Goal: Transaction & Acquisition: Purchase product/service

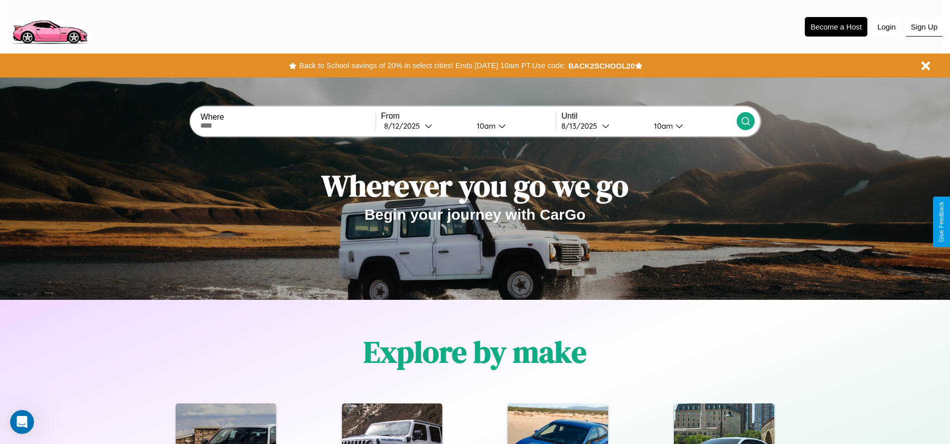
click at [924, 27] on button "Sign Up" at bounding box center [924, 27] width 37 height 19
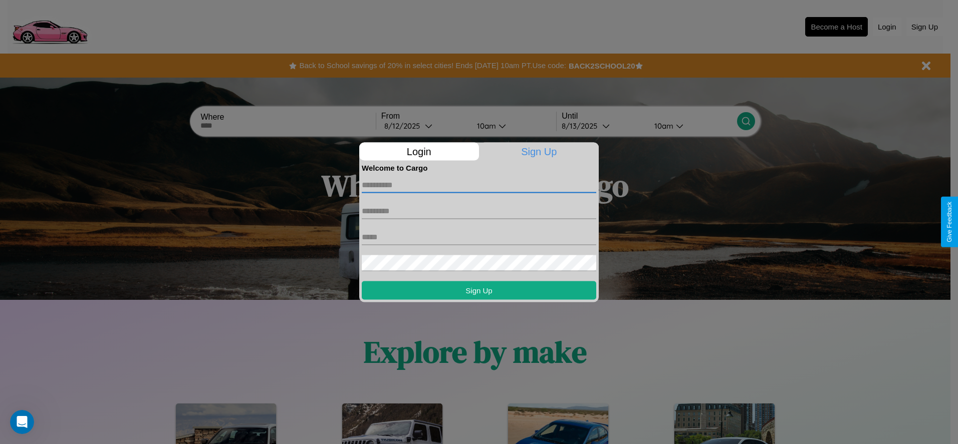
click at [479, 185] on input "text" at bounding box center [479, 185] width 234 height 16
type input "****"
click at [479, 211] on input "text" at bounding box center [479, 211] width 234 height 16
type input "******"
click at [479, 237] on input "text" at bounding box center [479, 237] width 234 height 16
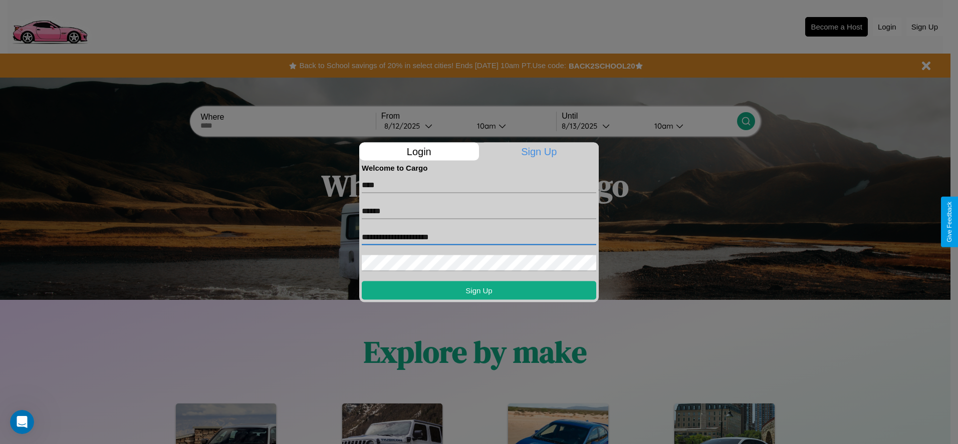
type input "**********"
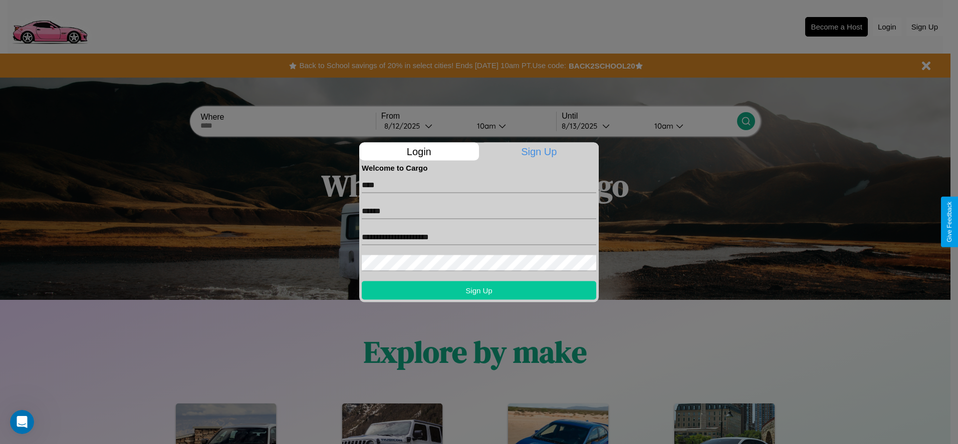
click at [479, 290] on button "Sign Up" at bounding box center [479, 290] width 234 height 19
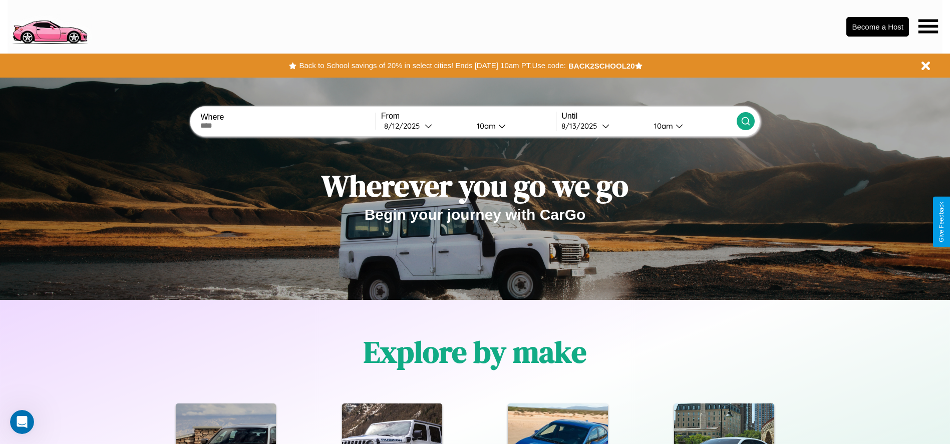
click at [288, 126] on input "text" at bounding box center [287, 126] width 175 height 8
type input "*********"
click at [425, 126] on div "[DATE]" at bounding box center [404, 126] width 41 height 10
select select "*"
select select "****"
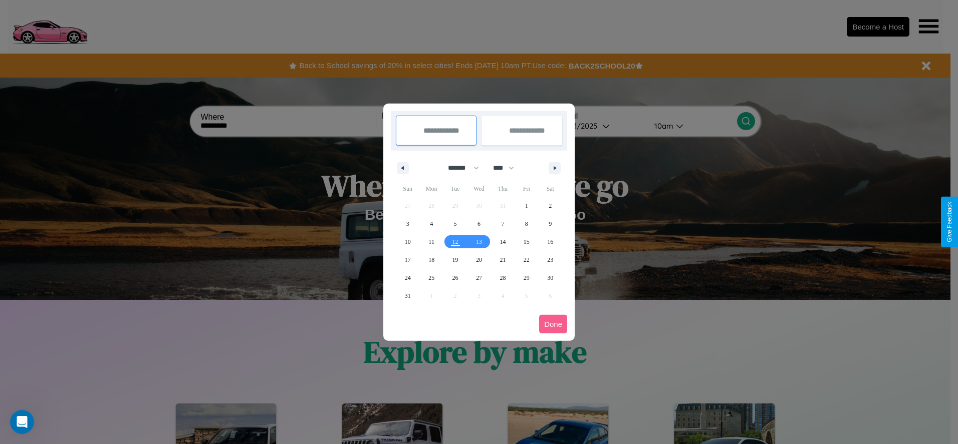
drag, startPoint x: 459, startPoint y: 168, endPoint x: 479, endPoint y: 201, distance: 38.7
click at [459, 168] on select "******* ******** ***** ***** *** **** **** ****** ********* ******* ******** **…" at bounding box center [461, 168] width 43 height 17
select select "*"
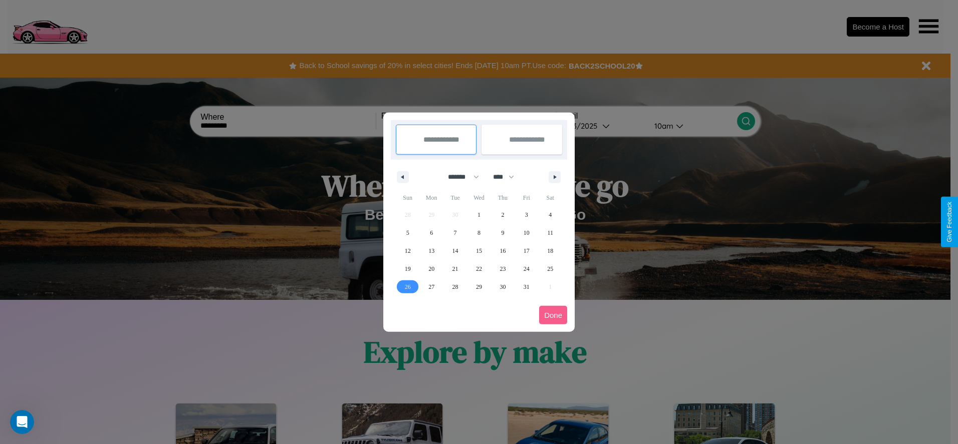
click at [407, 287] on span "26" at bounding box center [408, 287] width 6 height 18
type input "**********"
click at [526, 287] on span "31" at bounding box center [527, 287] width 6 height 18
type input "**********"
click at [553, 315] on button "Done" at bounding box center [553, 315] width 28 height 19
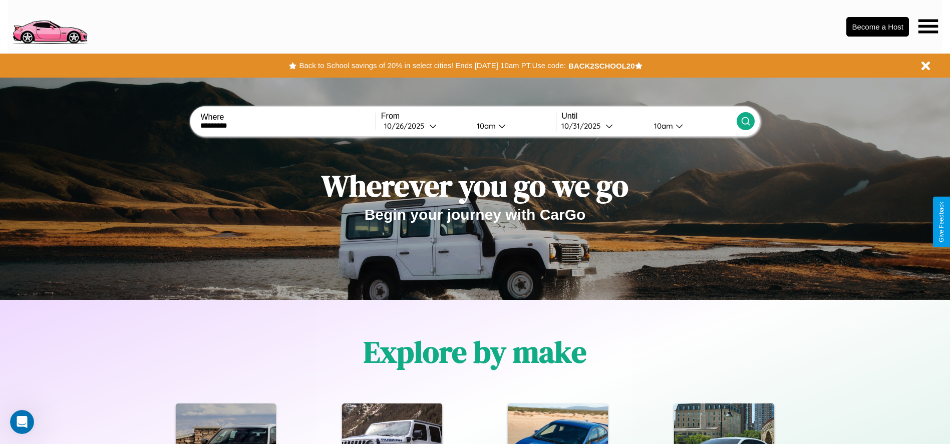
click at [484, 126] on div "10am" at bounding box center [485, 126] width 27 height 10
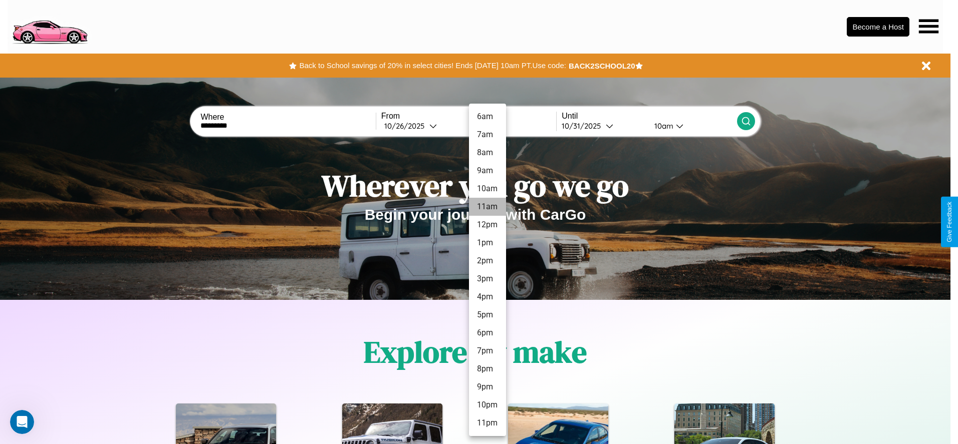
click at [487, 207] on li "11am" at bounding box center [487, 207] width 37 height 18
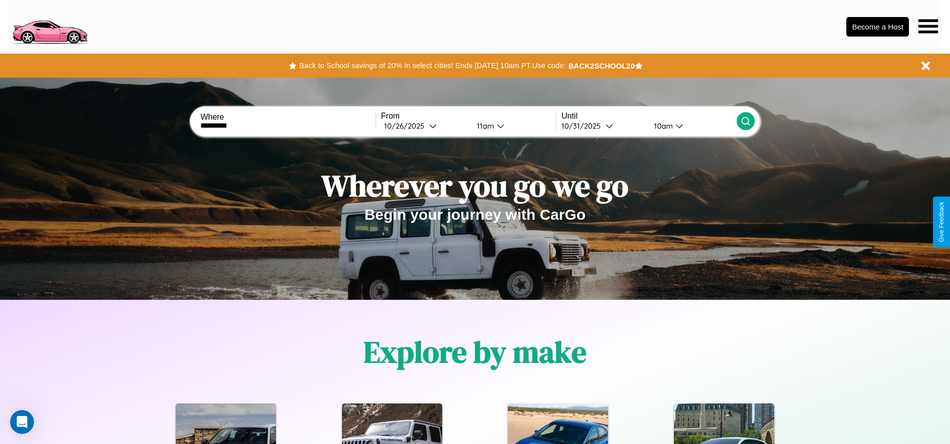
click at [662, 126] on div "10am" at bounding box center [662, 126] width 27 height 10
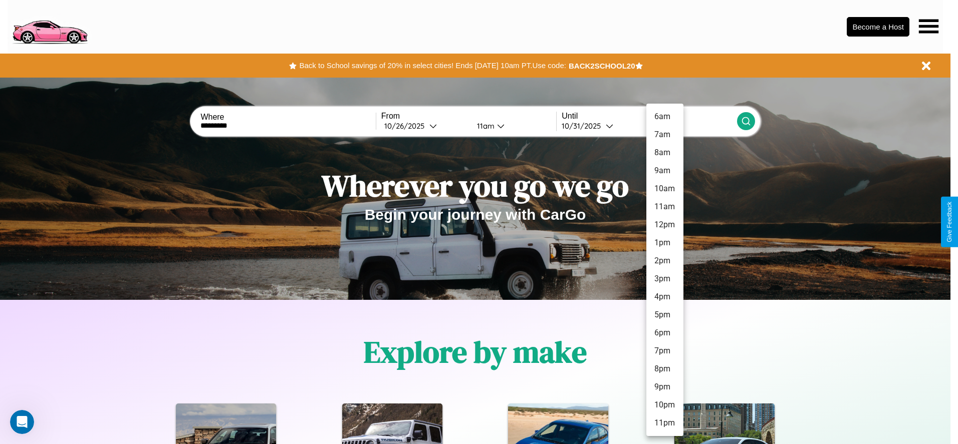
click at [664, 117] on li "6am" at bounding box center [664, 117] width 37 height 18
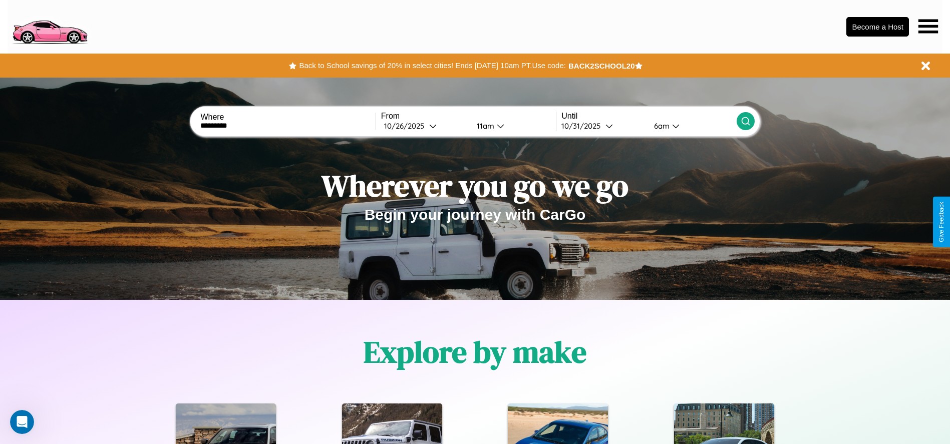
click at [745, 121] on icon at bounding box center [746, 121] width 10 height 10
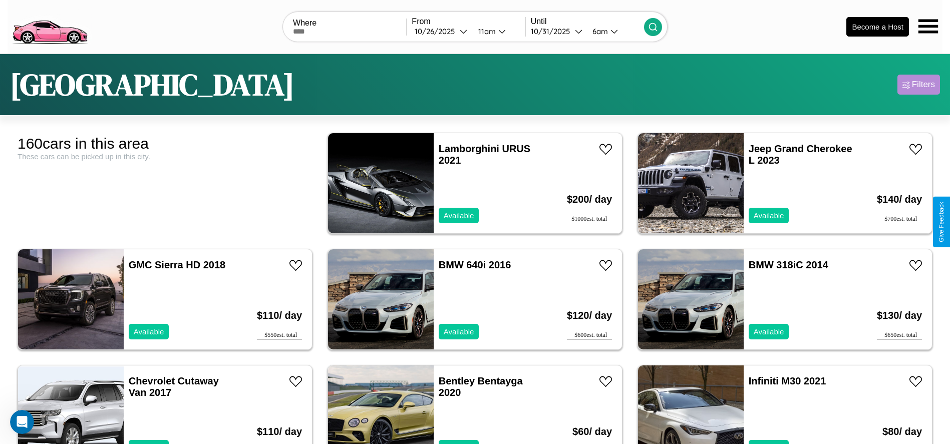
click at [919, 85] on div "Filters" at bounding box center [923, 85] width 23 height 10
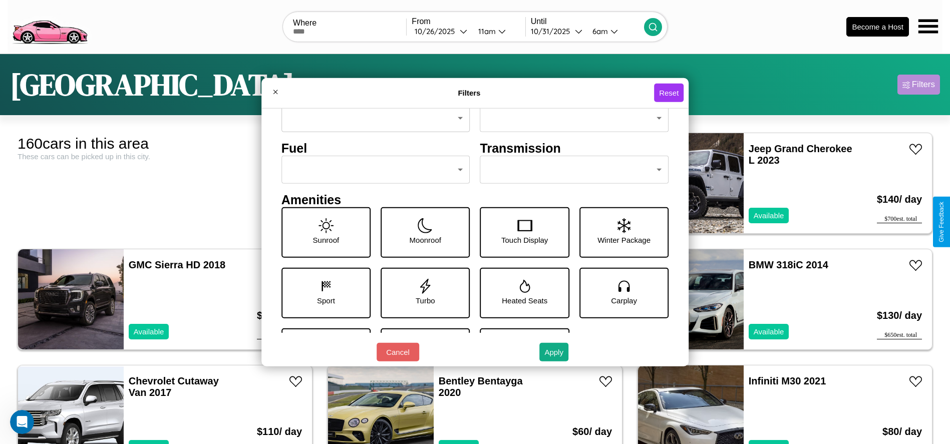
scroll to position [139, 0]
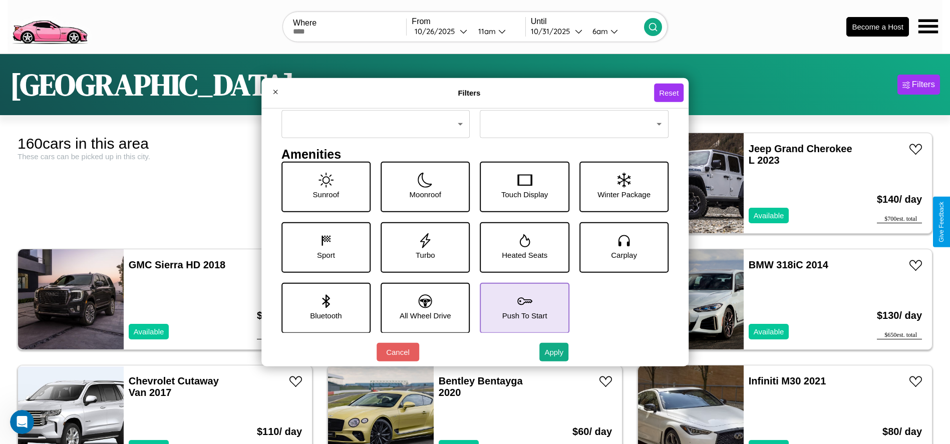
click at [520, 308] on icon at bounding box center [524, 301] width 15 height 15
click at [422, 308] on icon at bounding box center [426, 302] width 14 height 14
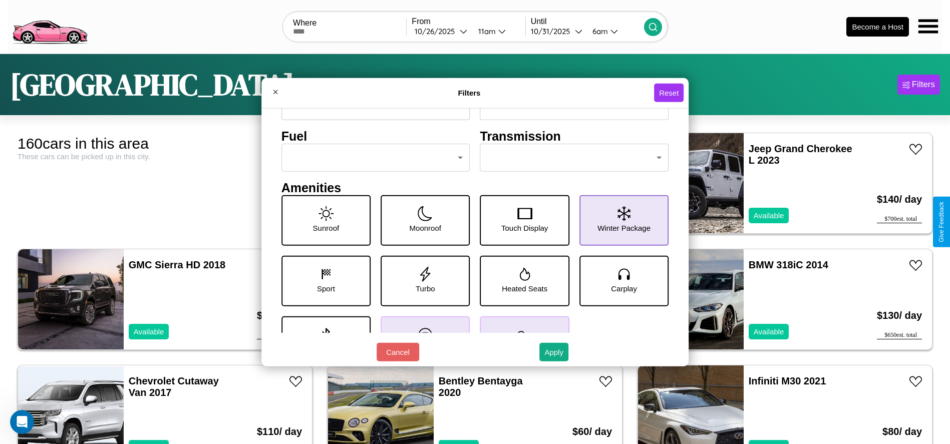
click at [619, 220] on icon at bounding box center [624, 213] width 13 height 15
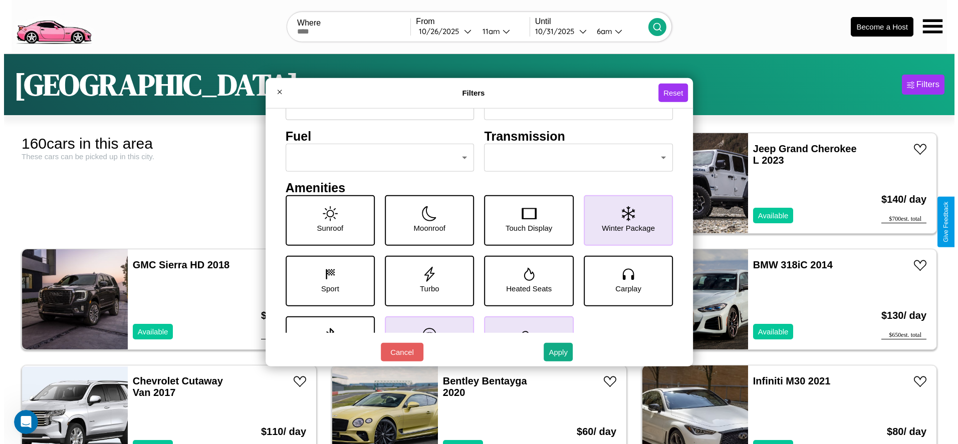
scroll to position [0, 0]
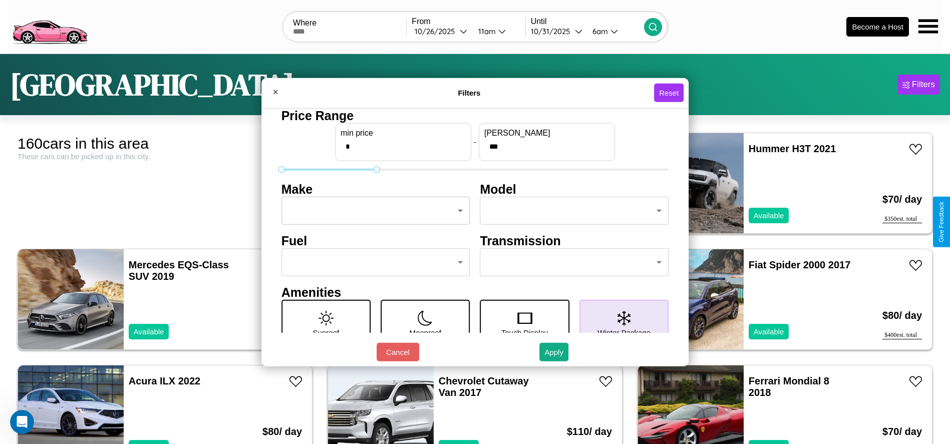
type input "***"
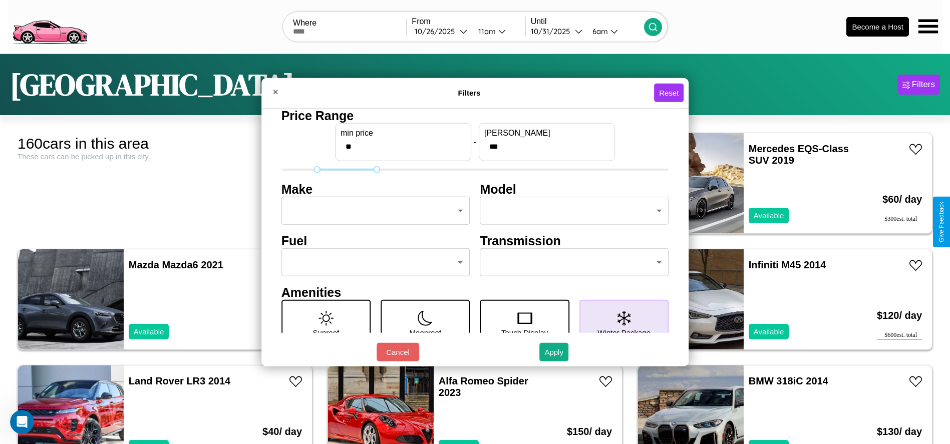
type input "**"
click at [373, 211] on body "CarGo Where From [DATE] 11am Until [DATE] 6am Become a Host [GEOGRAPHIC_DATA] F…" at bounding box center [475, 253] width 950 height 506
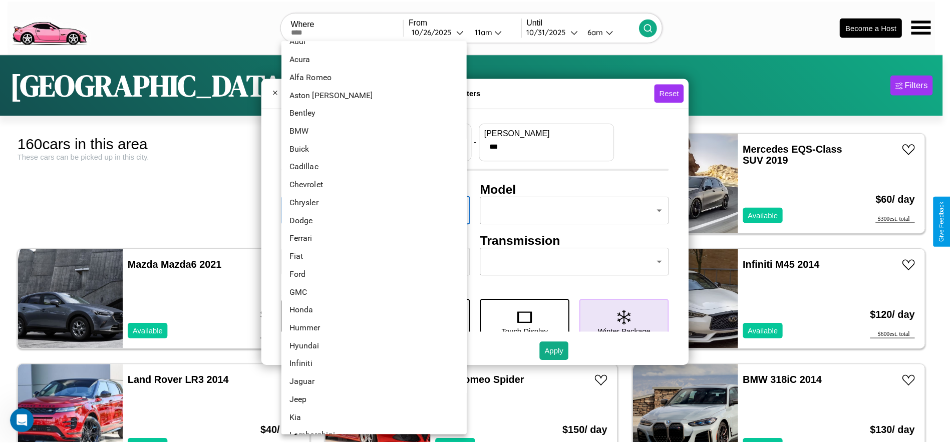
scroll to position [32, 0]
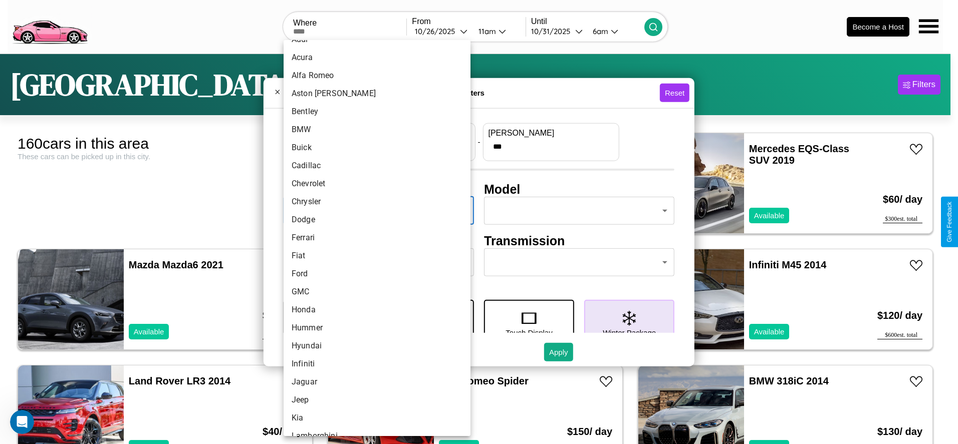
click at [373, 238] on li "Ferrari" at bounding box center [377, 238] width 187 height 18
type input "*******"
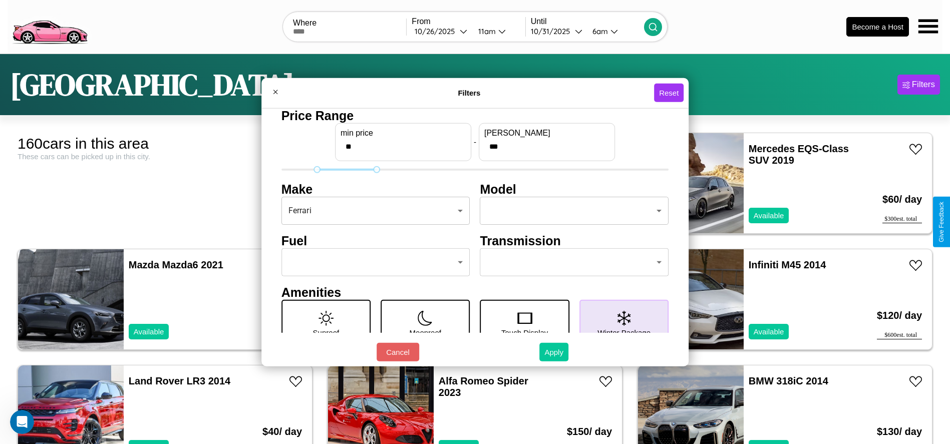
click at [555, 352] on button "Apply" at bounding box center [554, 352] width 29 height 19
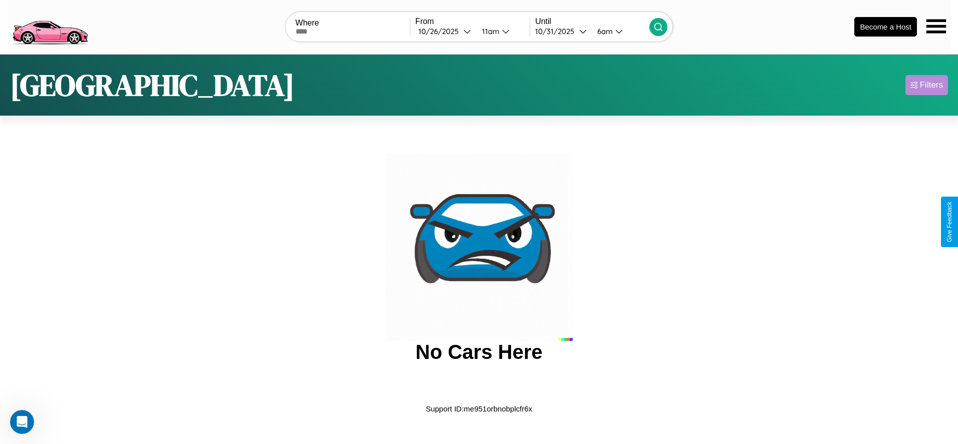
click at [926, 85] on div "Filters" at bounding box center [931, 85] width 23 height 10
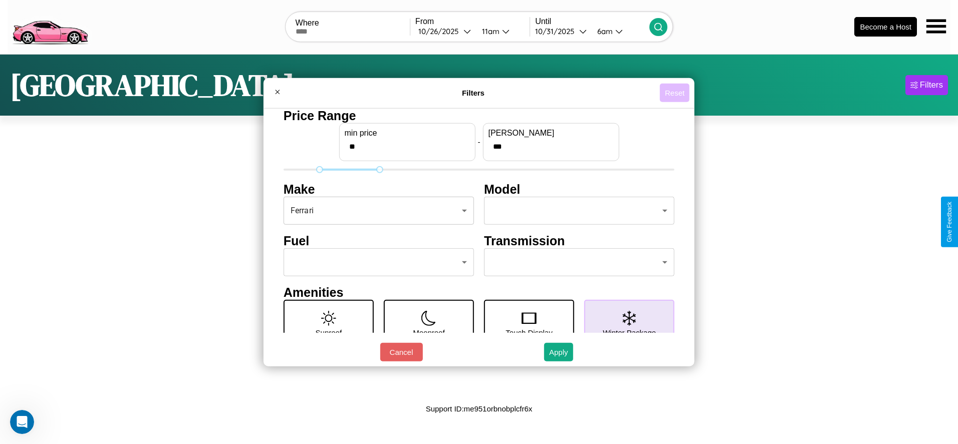
click at [674, 93] on button "Reset" at bounding box center [675, 93] width 30 height 19
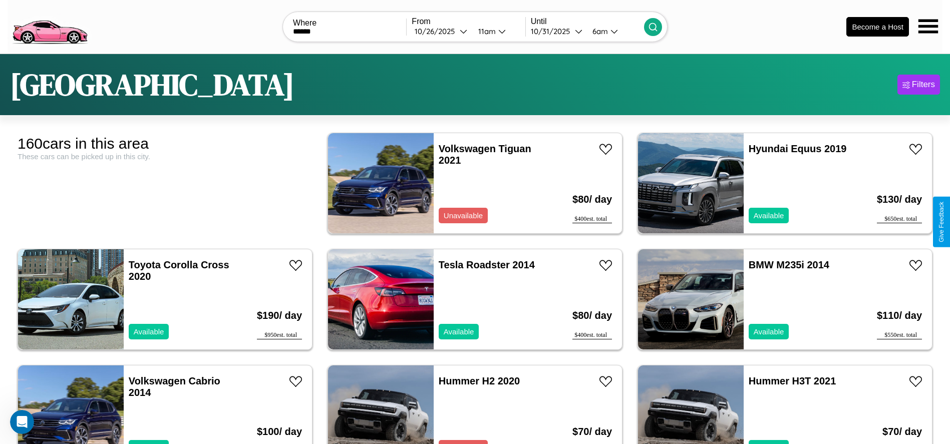
type input "******"
click at [653, 27] on icon at bounding box center [653, 27] width 10 height 10
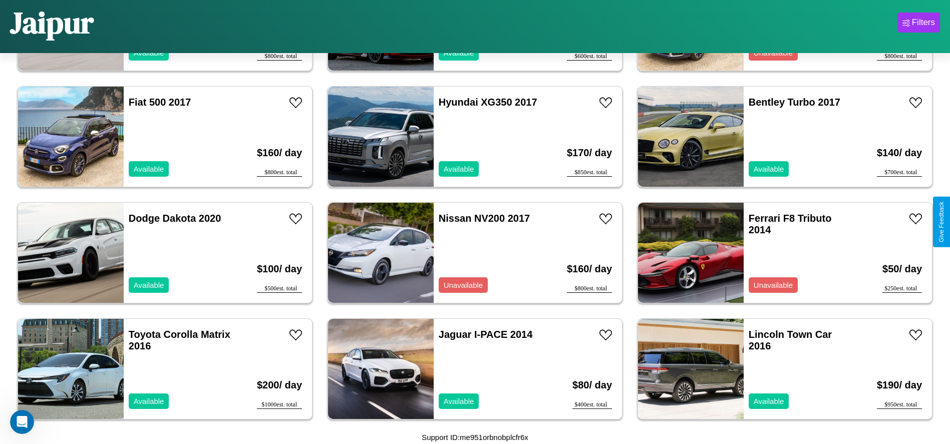
scroll to position [6383, 0]
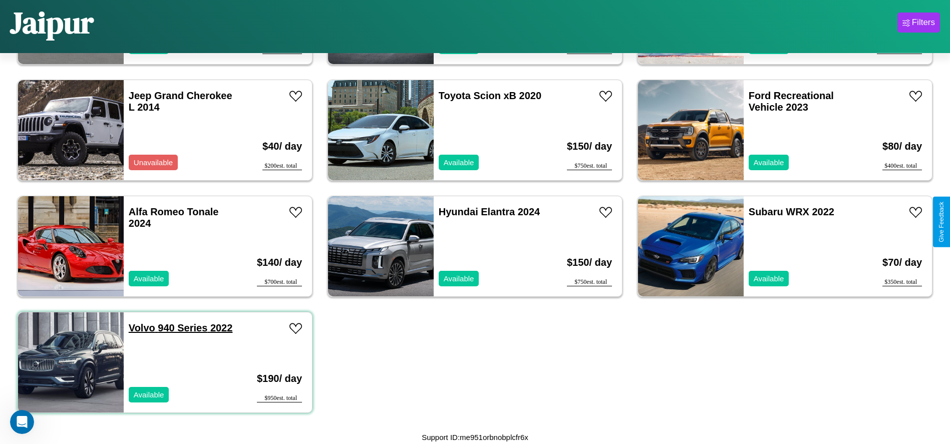
click at [141, 328] on link "Volvo 940 Series 2022" at bounding box center [181, 328] width 104 height 11
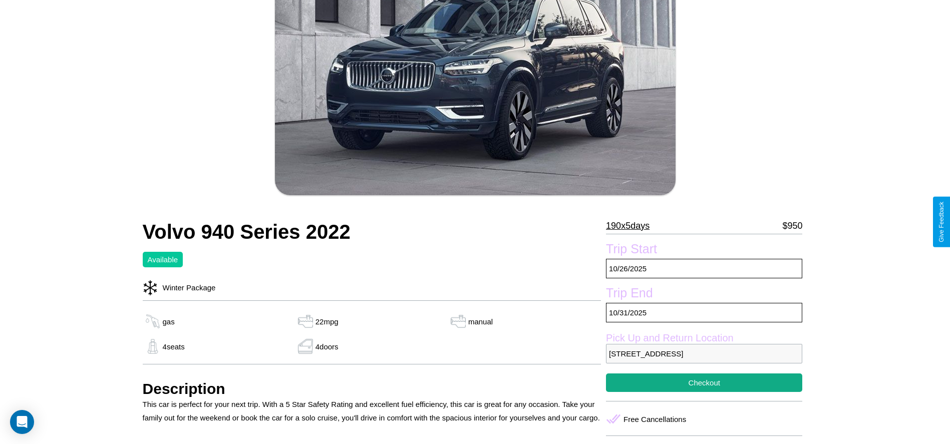
scroll to position [113, 0]
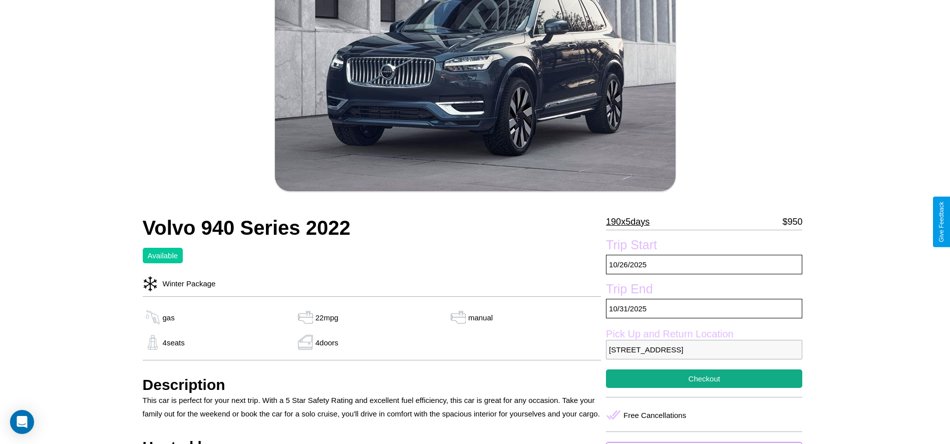
click at [632, 222] on p "190 x 5 days" at bounding box center [628, 222] width 44 height 16
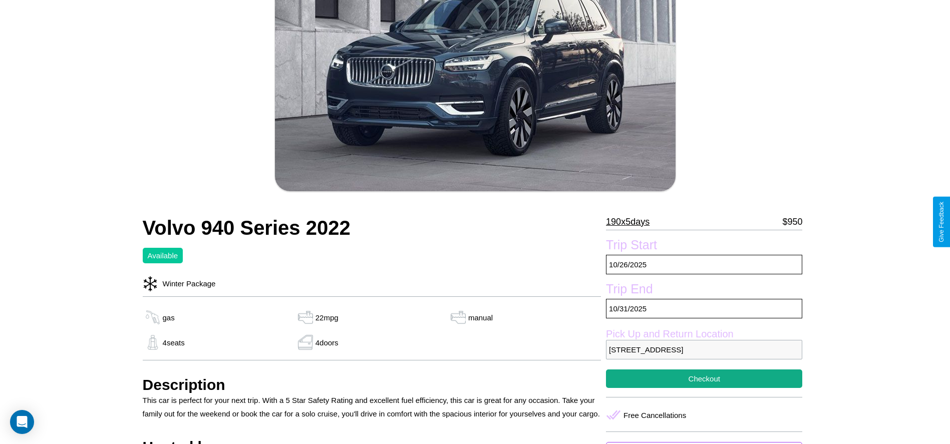
click at [632, 222] on p "190 x 5 days" at bounding box center [628, 222] width 44 height 16
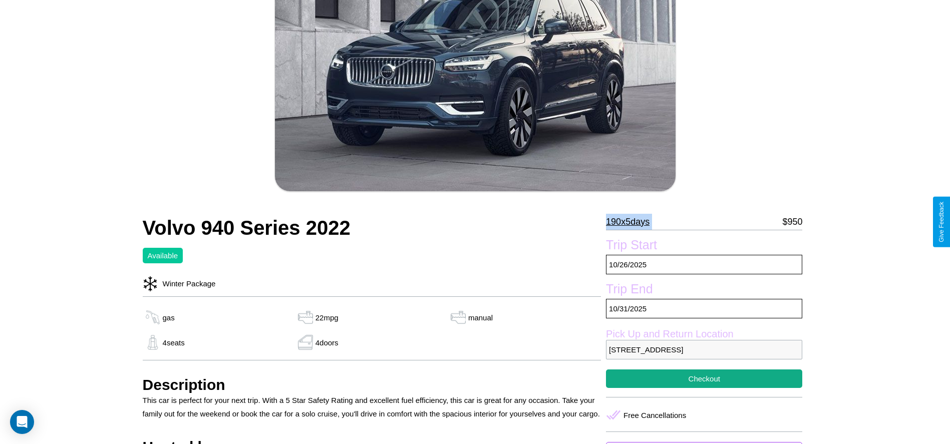
click at [632, 222] on p "190 x 5 days" at bounding box center [628, 222] width 44 height 16
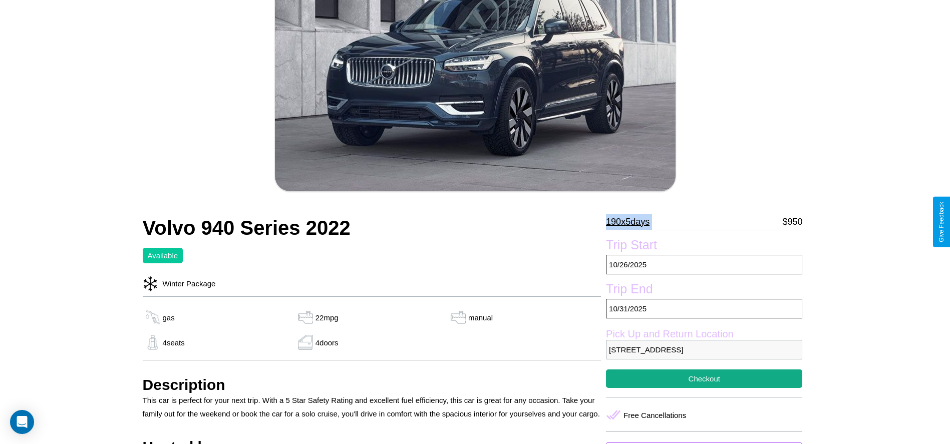
click at [632, 222] on p "190 x 5 days" at bounding box center [628, 222] width 44 height 16
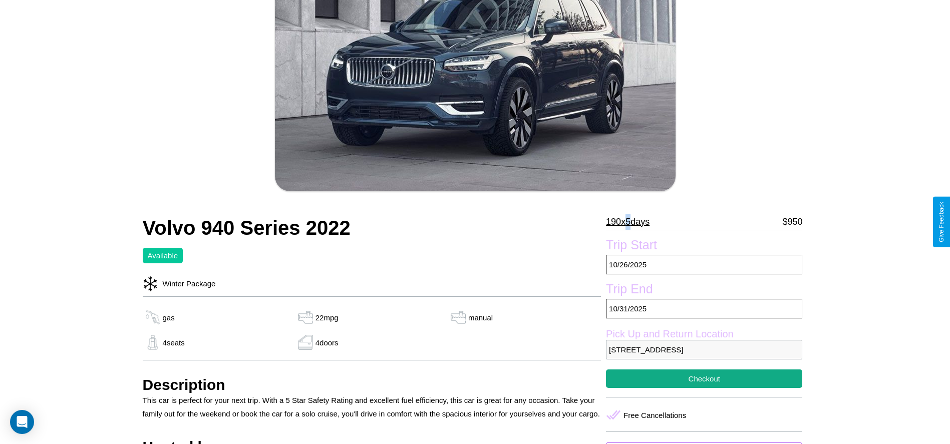
click at [632, 222] on p "190 x 5 days" at bounding box center [628, 222] width 44 height 16
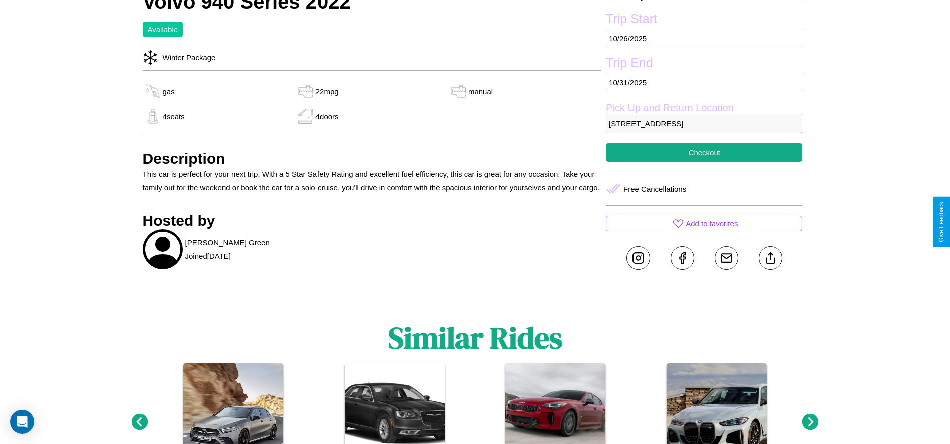
scroll to position [375, 0]
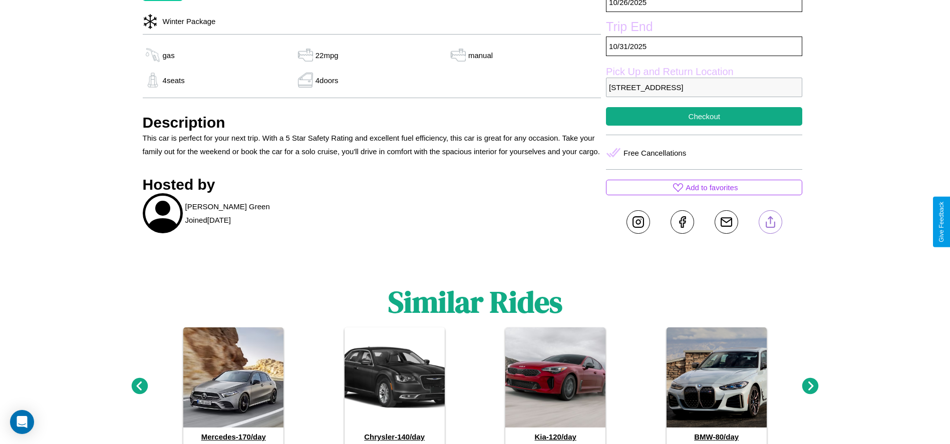
click at [770, 222] on line at bounding box center [770, 220] width 0 height 7
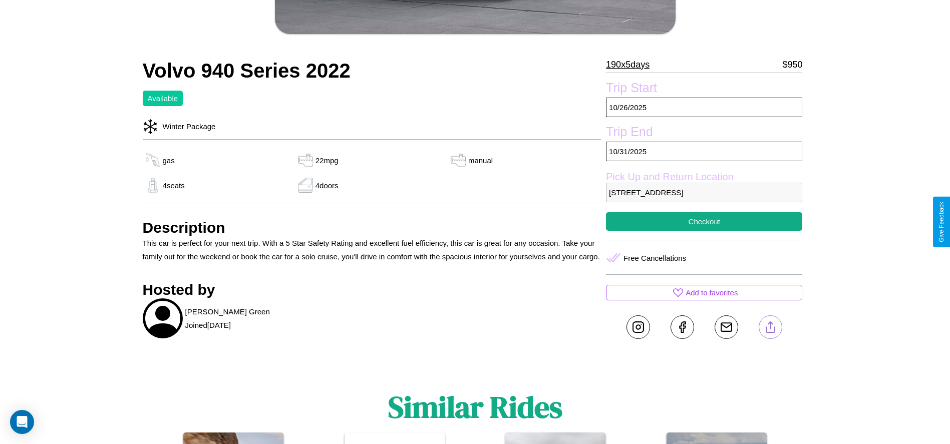
scroll to position [270, 0]
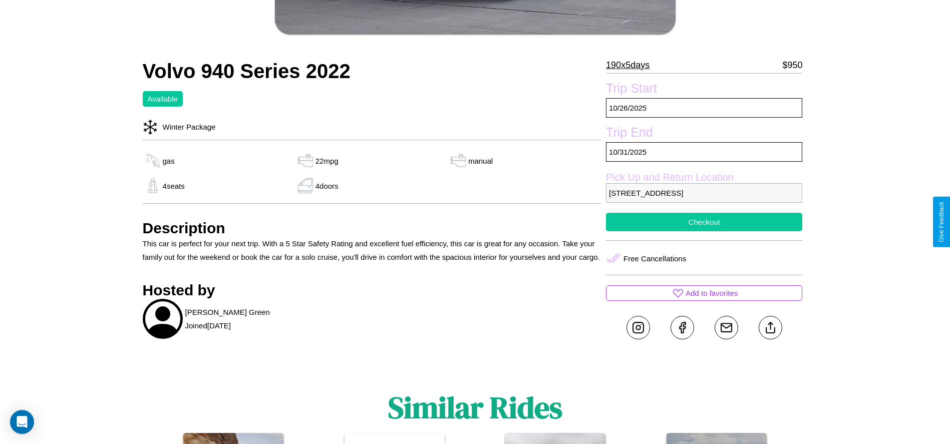
click at [704, 222] on button "Checkout" at bounding box center [704, 222] width 196 height 19
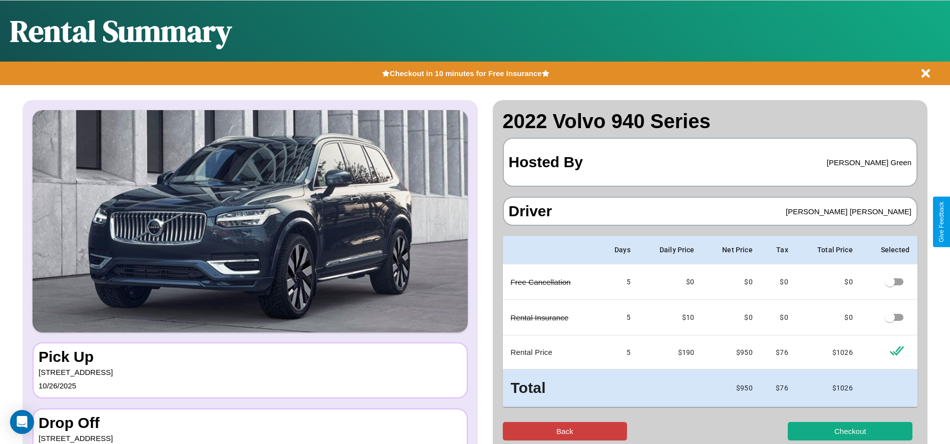
click at [565, 431] on button "Back" at bounding box center [565, 431] width 125 height 19
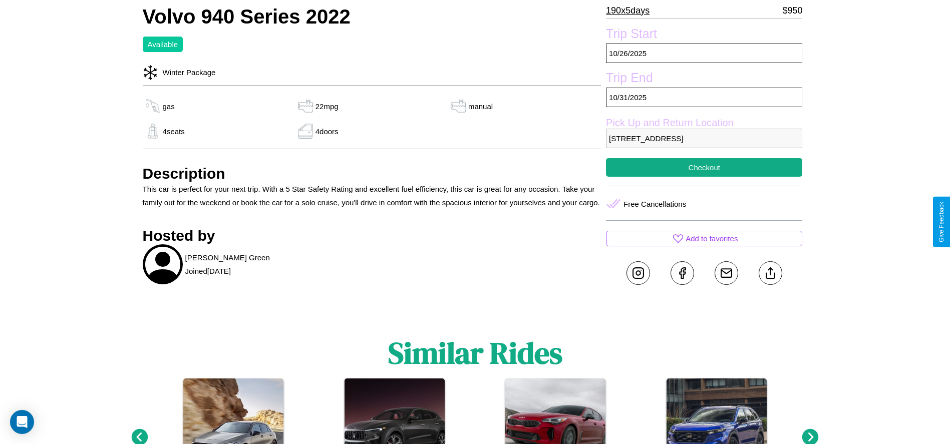
scroll to position [341, 0]
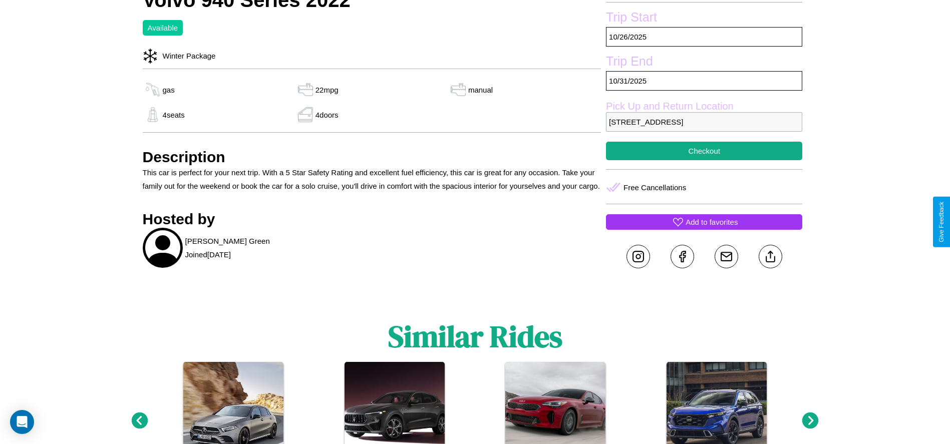
click at [704, 222] on p "Add to favorites" at bounding box center [712, 222] width 52 height 14
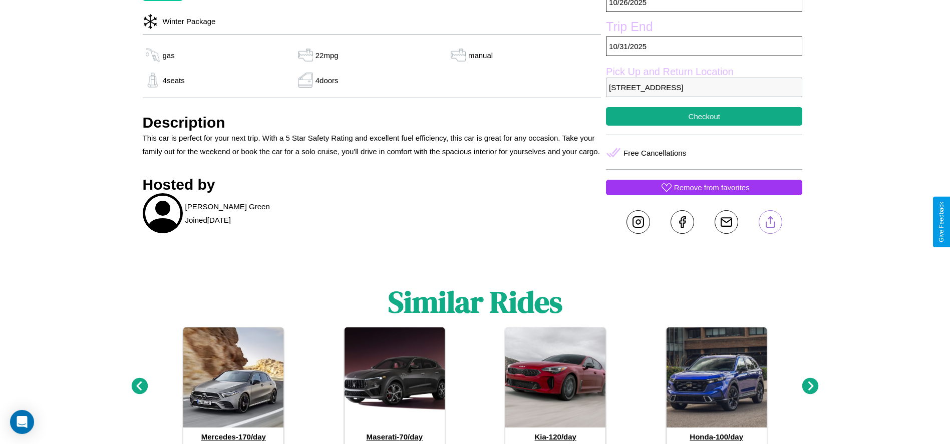
click at [770, 222] on line at bounding box center [770, 220] width 0 height 7
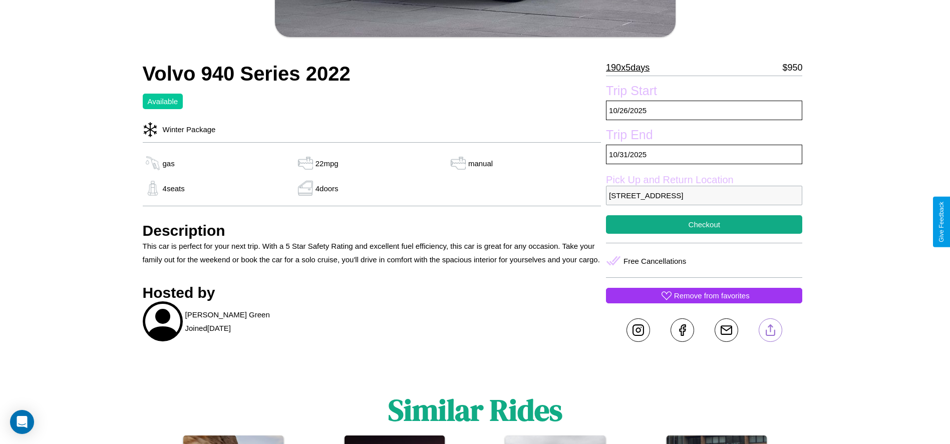
scroll to position [270, 0]
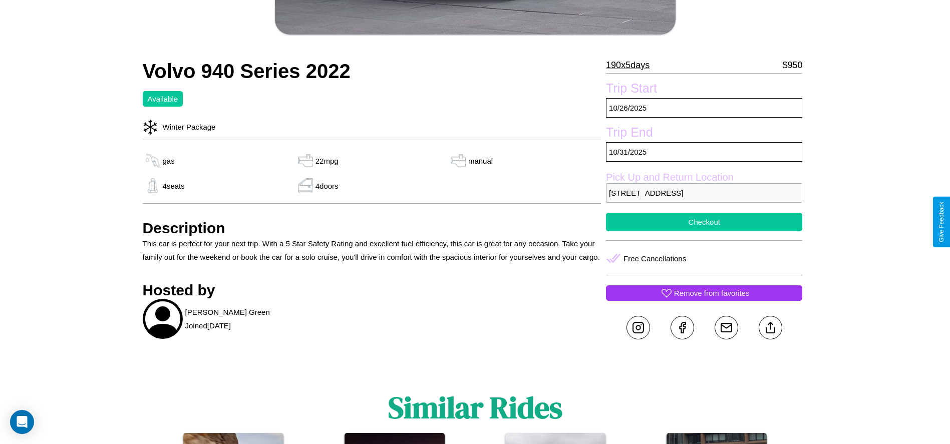
click at [704, 222] on button "Checkout" at bounding box center [704, 222] width 196 height 19
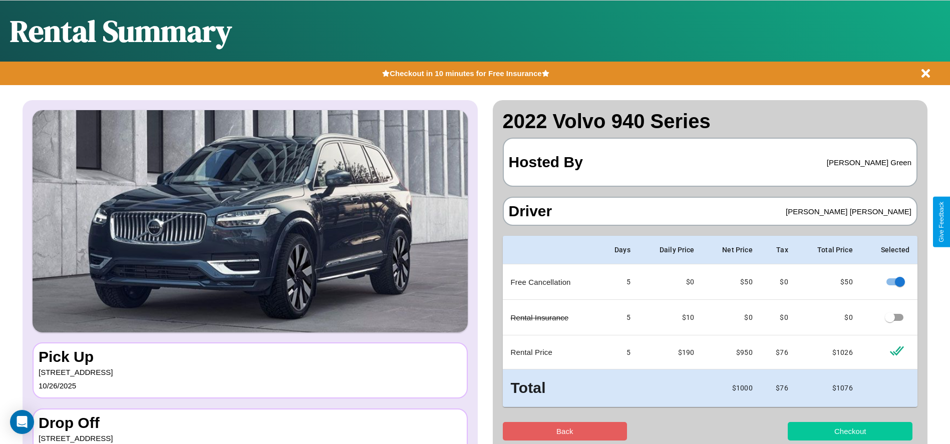
click at [850, 431] on button "Checkout" at bounding box center [850, 431] width 125 height 19
